Goal: Task Accomplishment & Management: Manage account settings

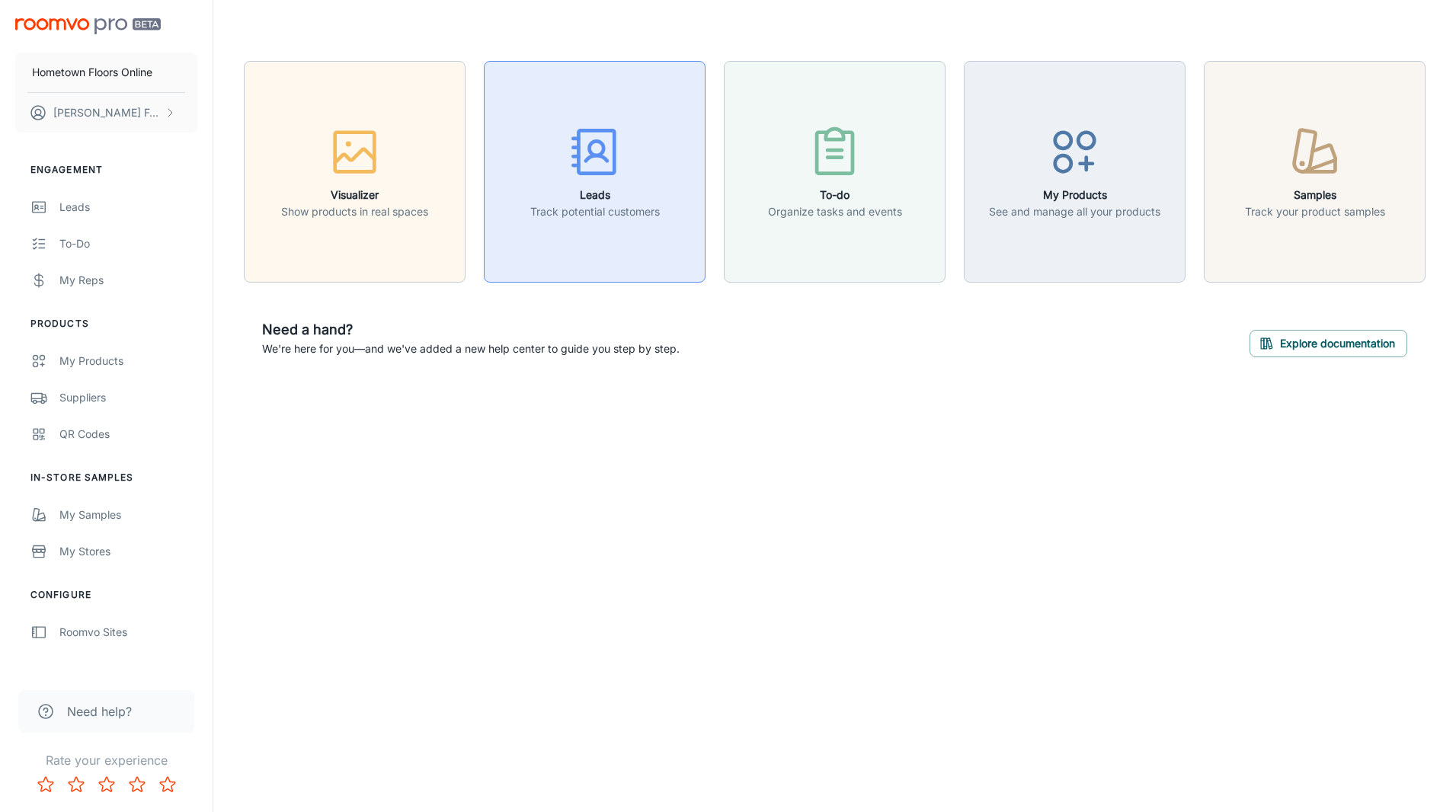
click at [610, 184] on div "button" at bounding box center [595, 155] width 129 height 63
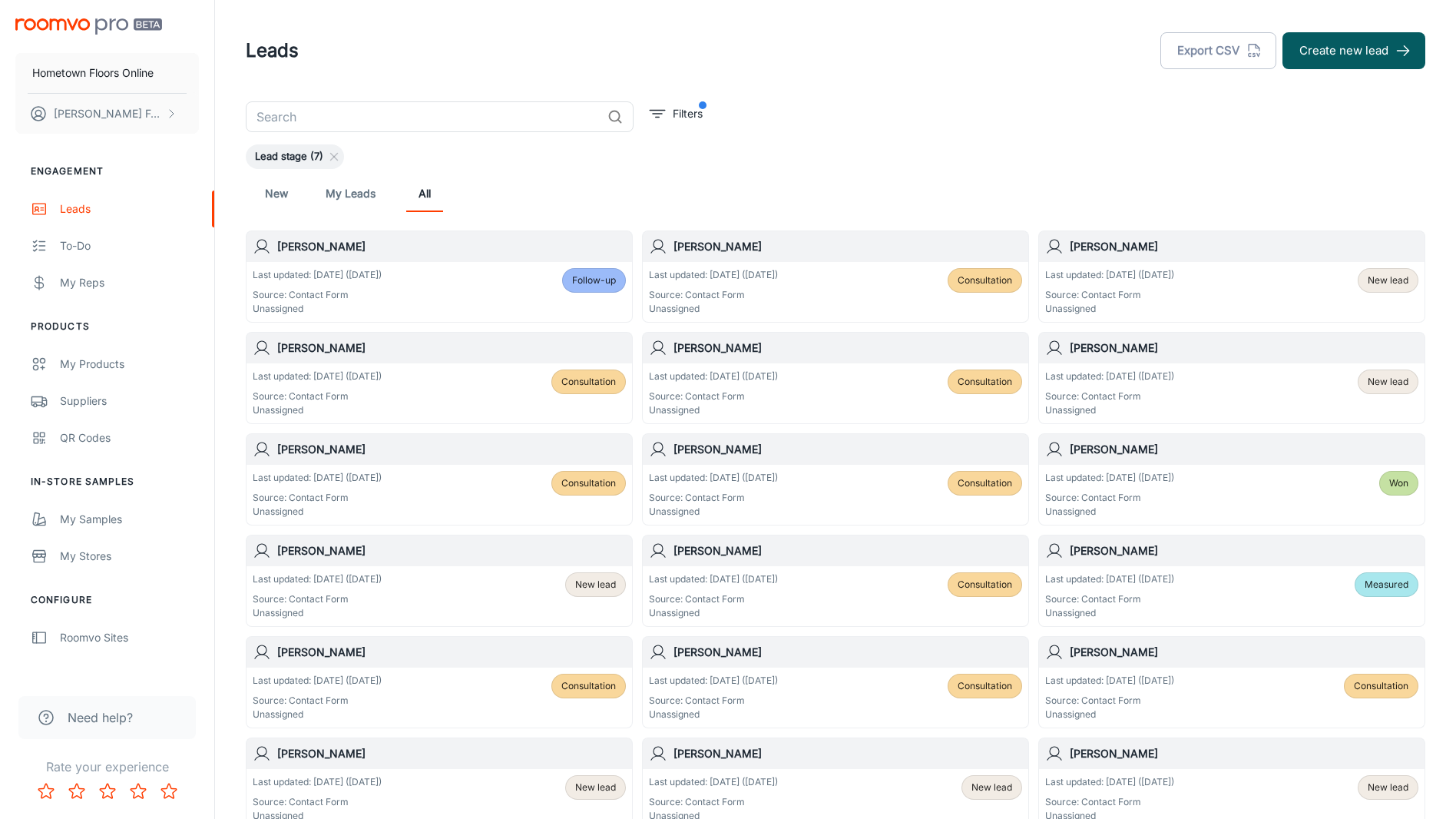
click at [605, 278] on span "Follow-up" at bounding box center [594, 280] width 44 height 14
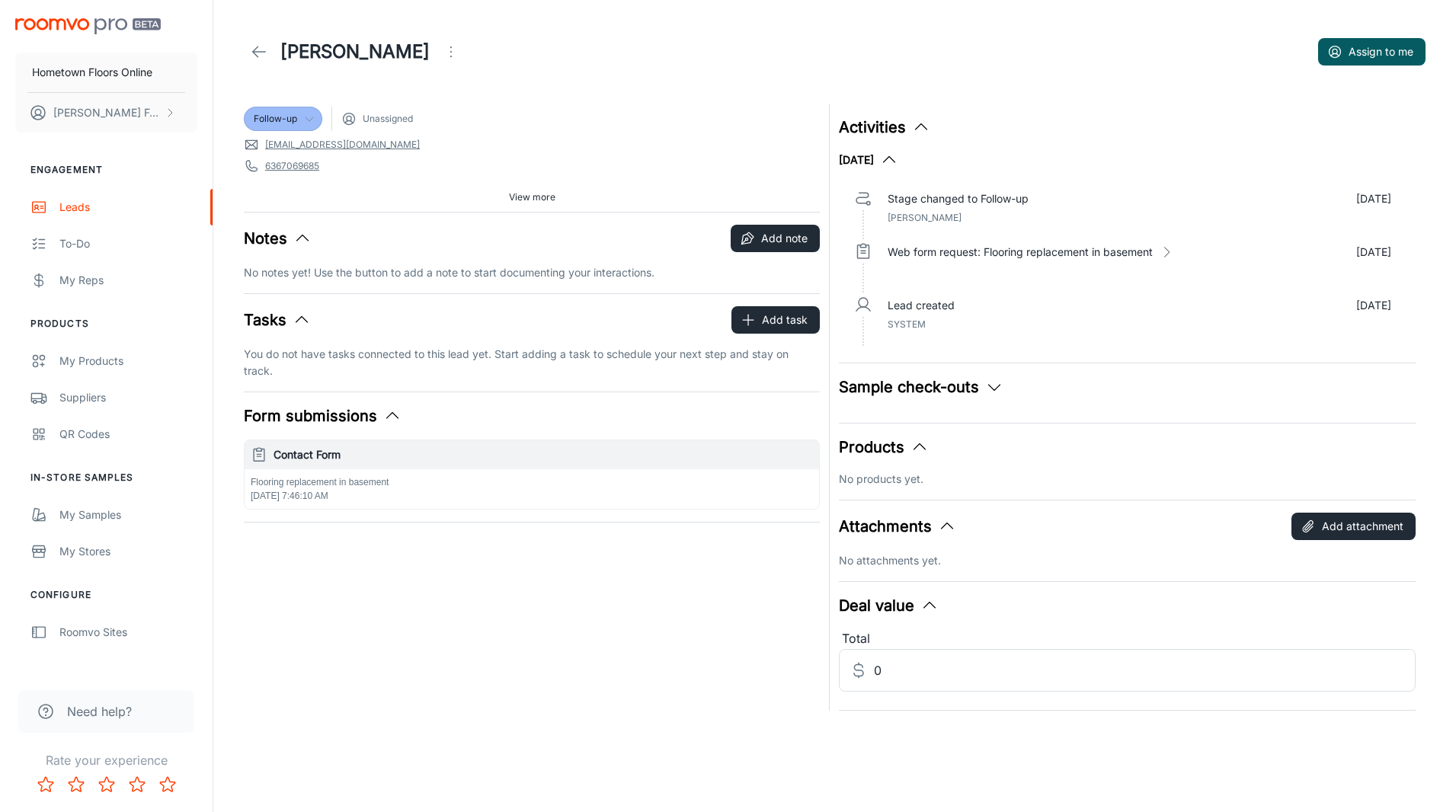
click at [317, 112] on span "Follow-up" at bounding box center [283, 118] width 77 height 13
click at [324, 210] on li "Consultation" at bounding box center [298, 205] width 108 height 28
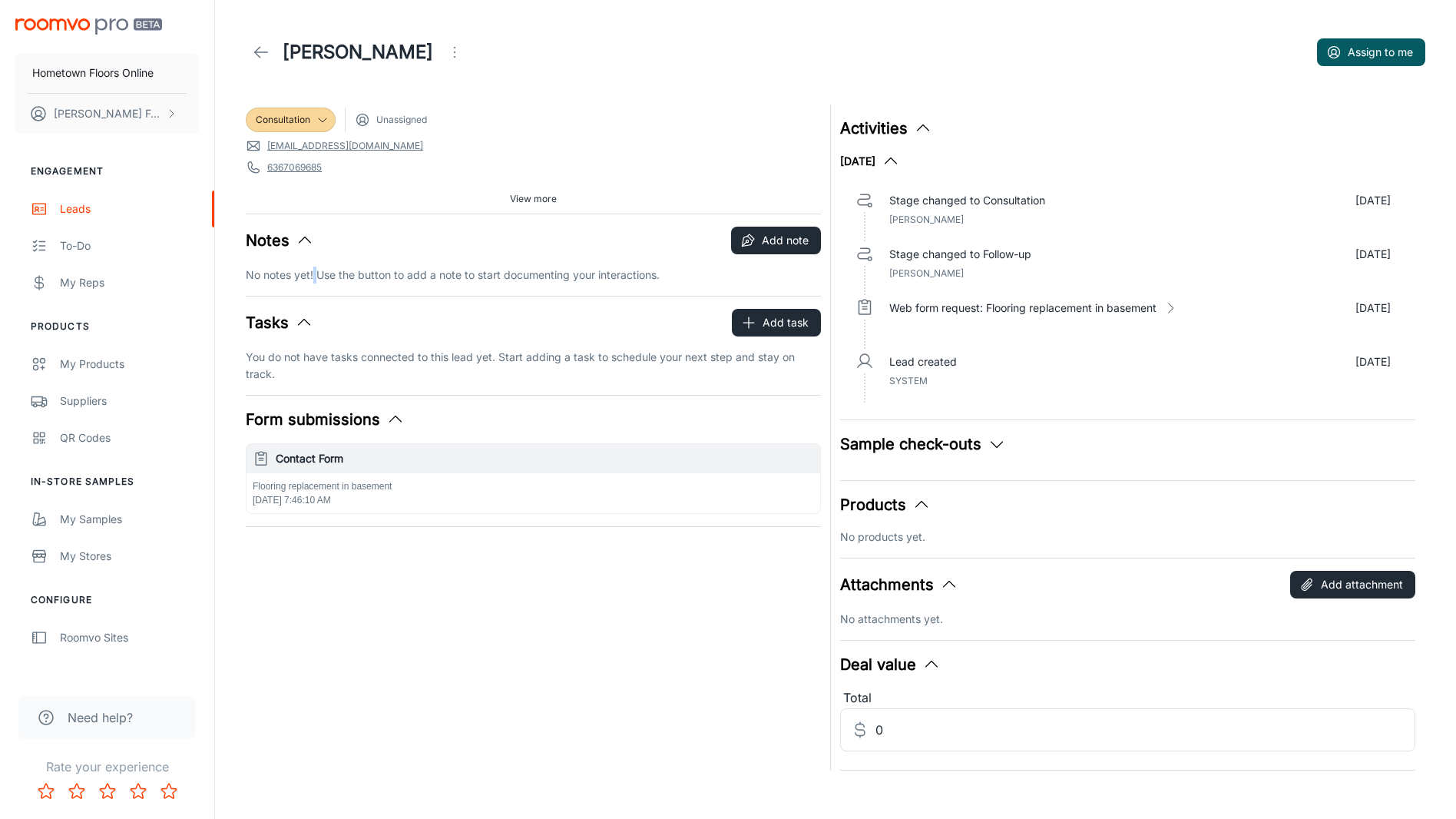
click at [315, 279] on p "No notes yet! Use the button to add a note to start documenting your interactio…" at bounding box center [533, 275] width 575 height 17
click at [249, 275] on p "No notes yet! Use the button to add a note to start documenting your interactio…" at bounding box center [533, 275] width 575 height 17
click at [657, 281] on p "No notes yet! Use the button to add a note to start documenting your interactio…" at bounding box center [533, 275] width 575 height 17
click at [306, 246] on icon "button" at bounding box center [305, 240] width 18 height 18
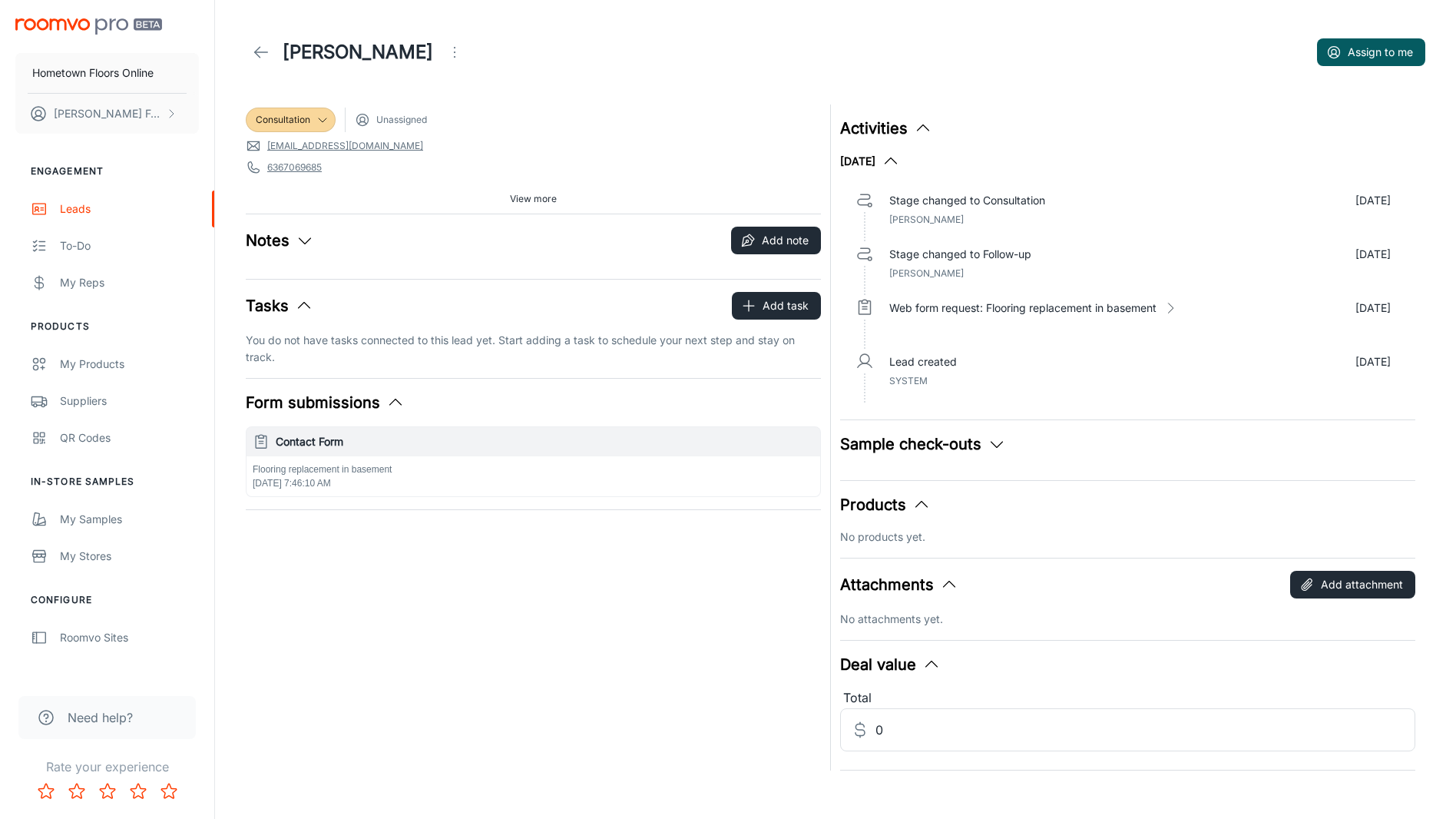
click at [309, 251] on button "Notes" at bounding box center [280, 240] width 68 height 23
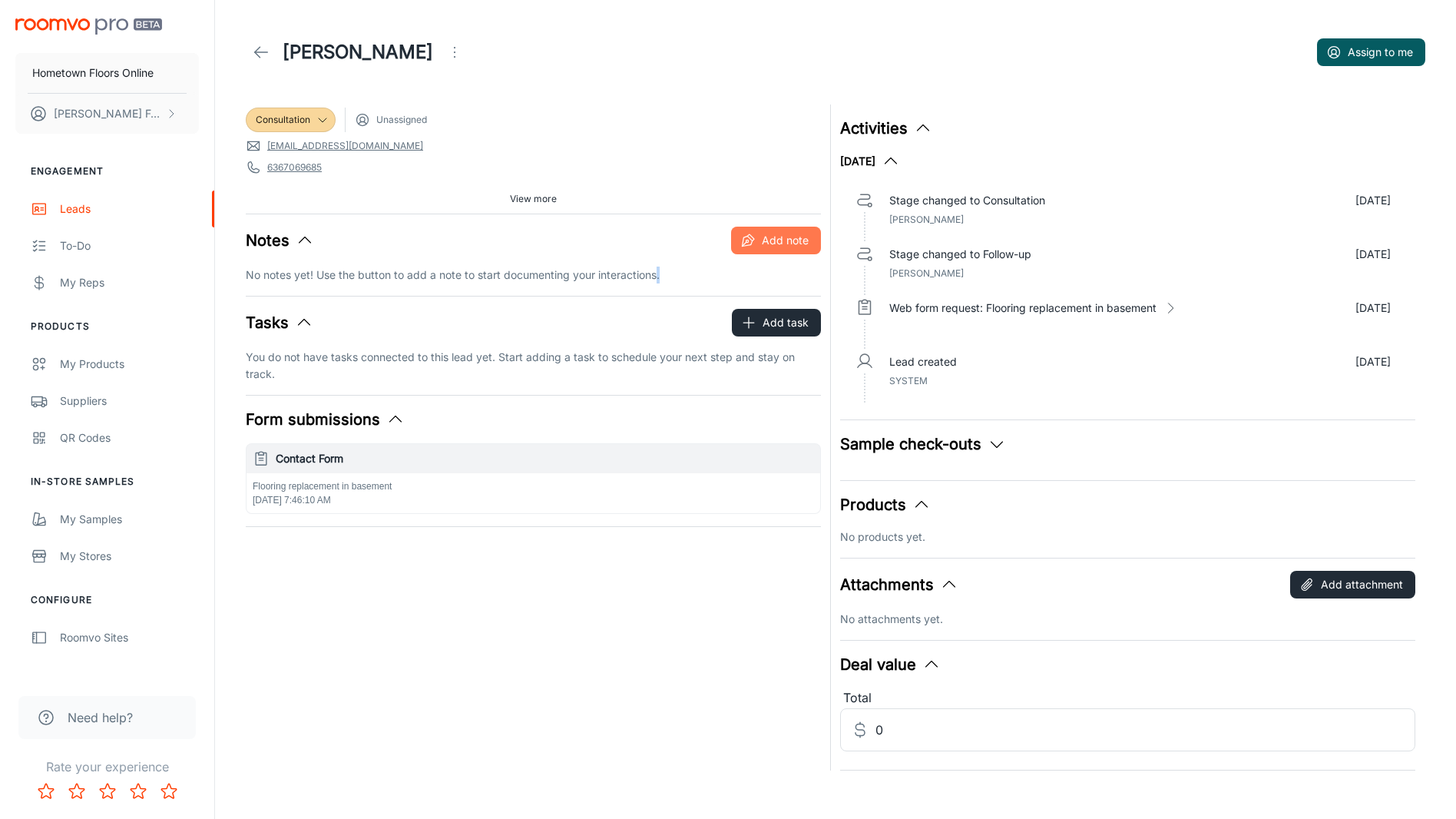
click at [782, 251] on button "Add note" at bounding box center [776, 240] width 90 height 28
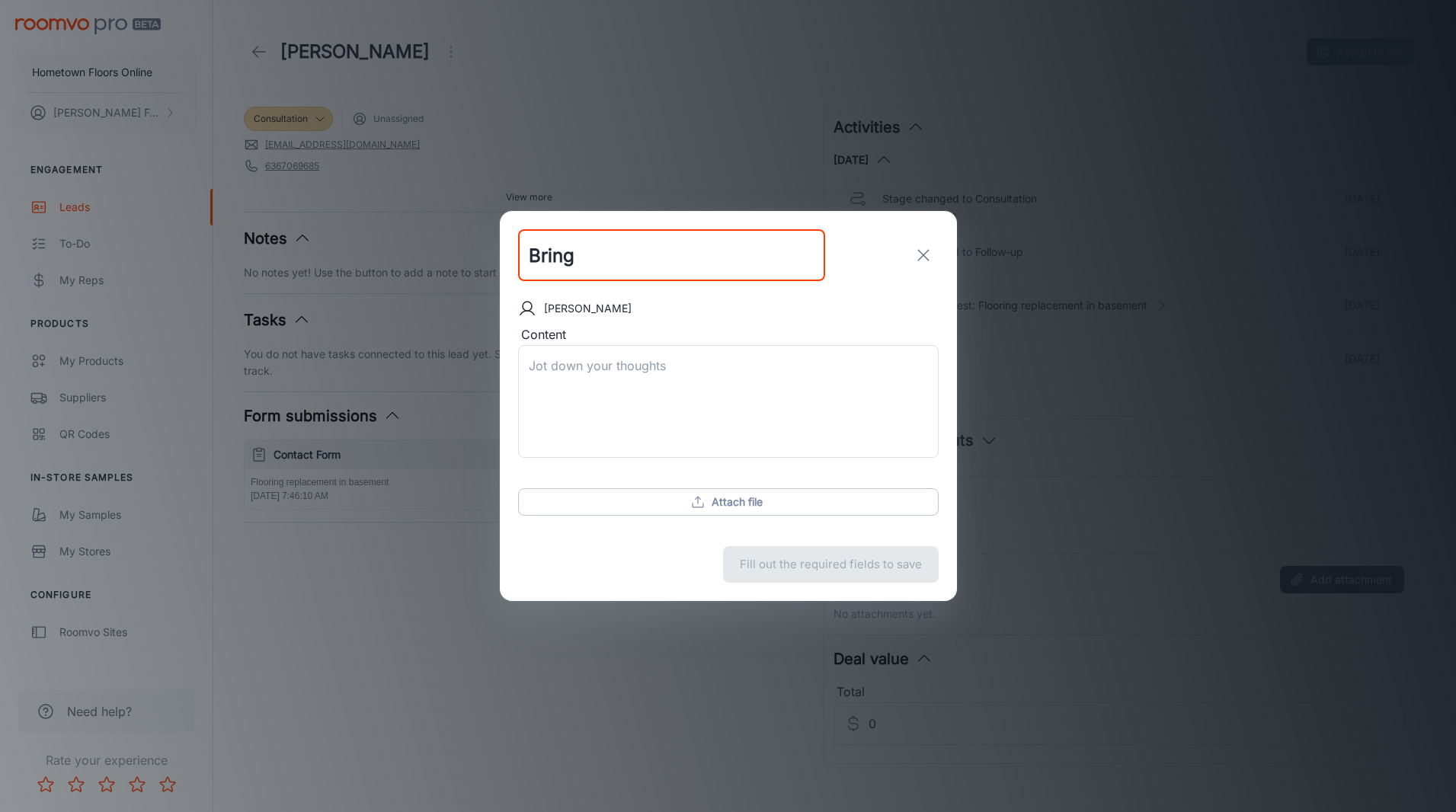
type input "Bring"
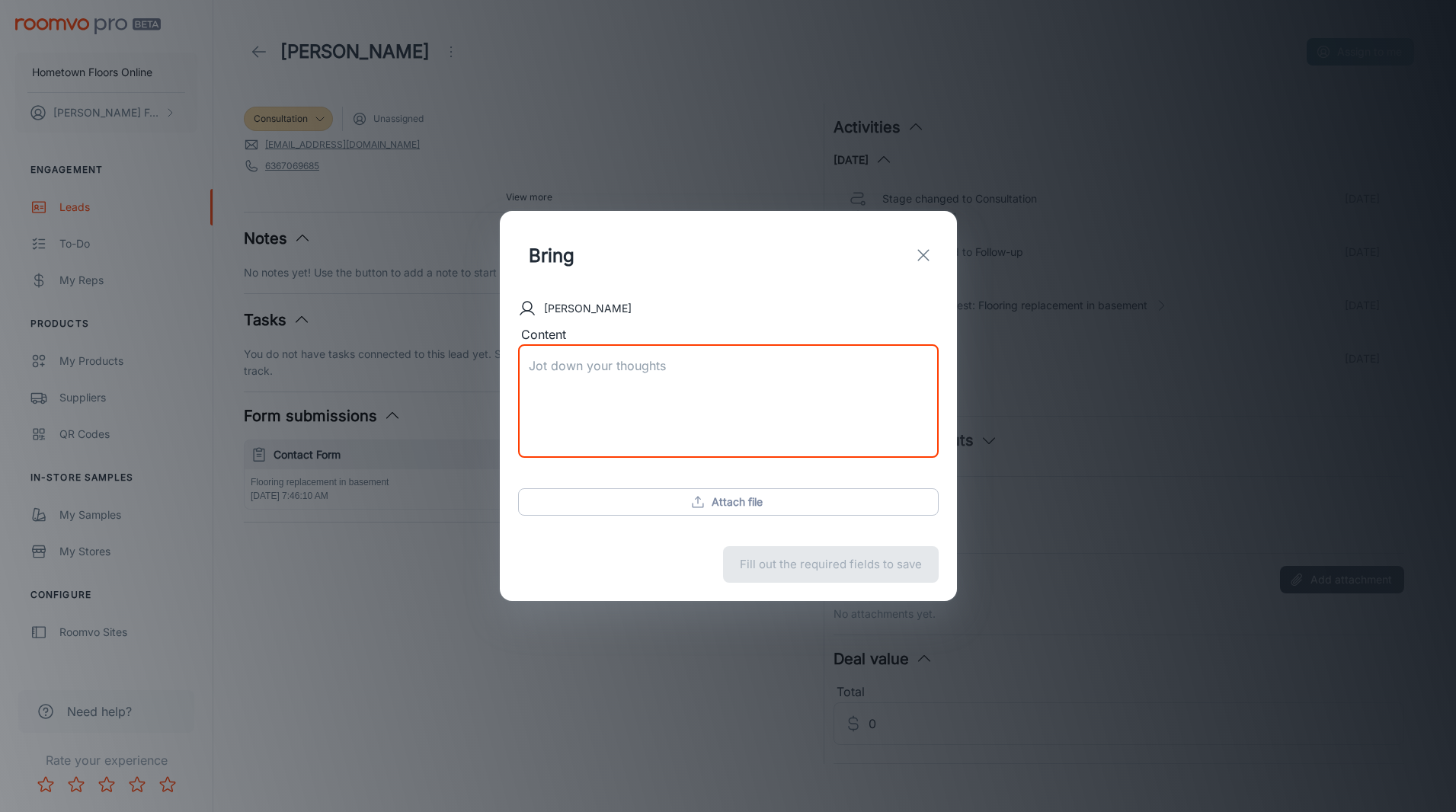
click at [681, 384] on textarea "Content" at bounding box center [729, 401] width 400 height 88
type textarea "Bring lvp and carpet samples neutral-dark."
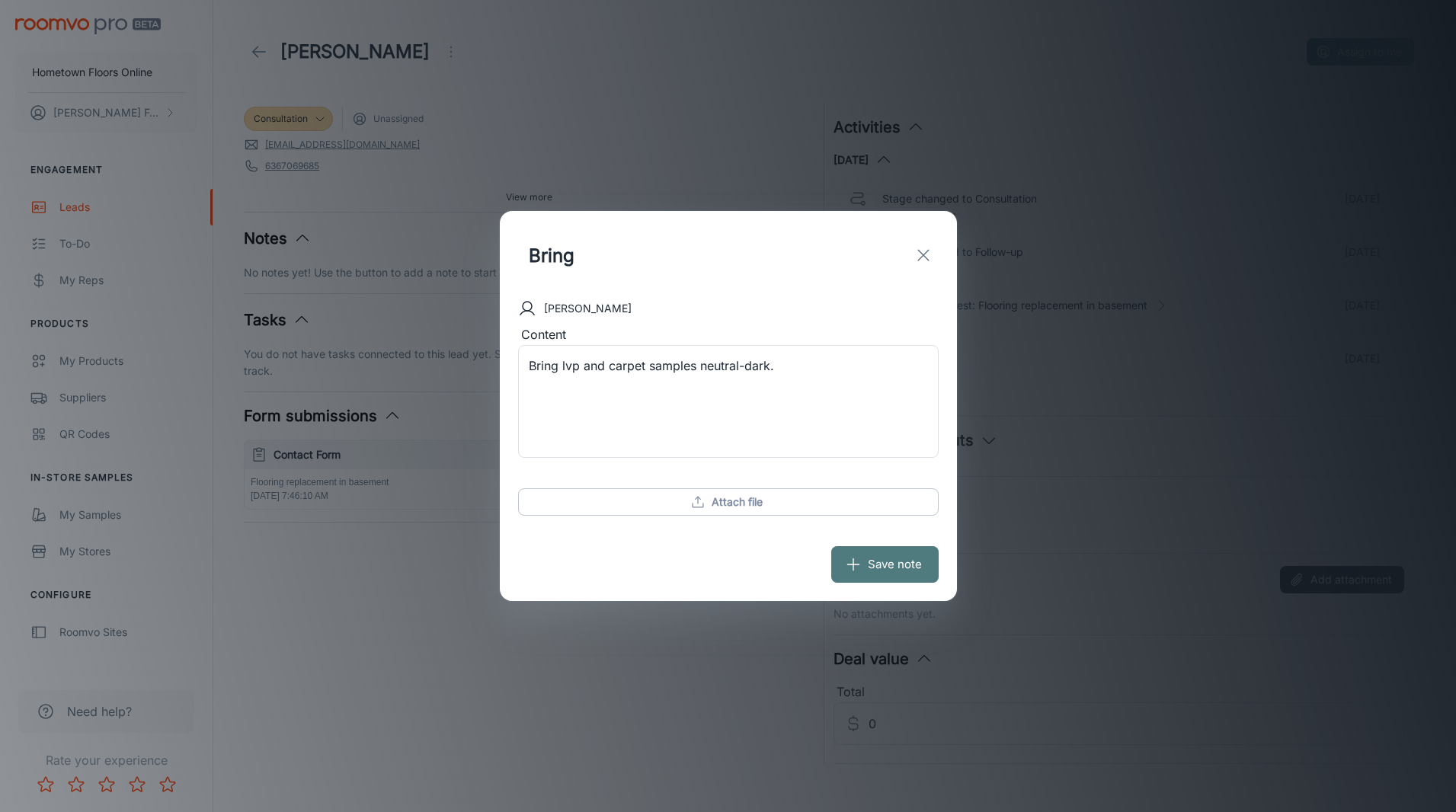
click at [880, 563] on button "Save note" at bounding box center [885, 564] width 107 height 36
